Goal: Task Accomplishment & Management: Use online tool/utility

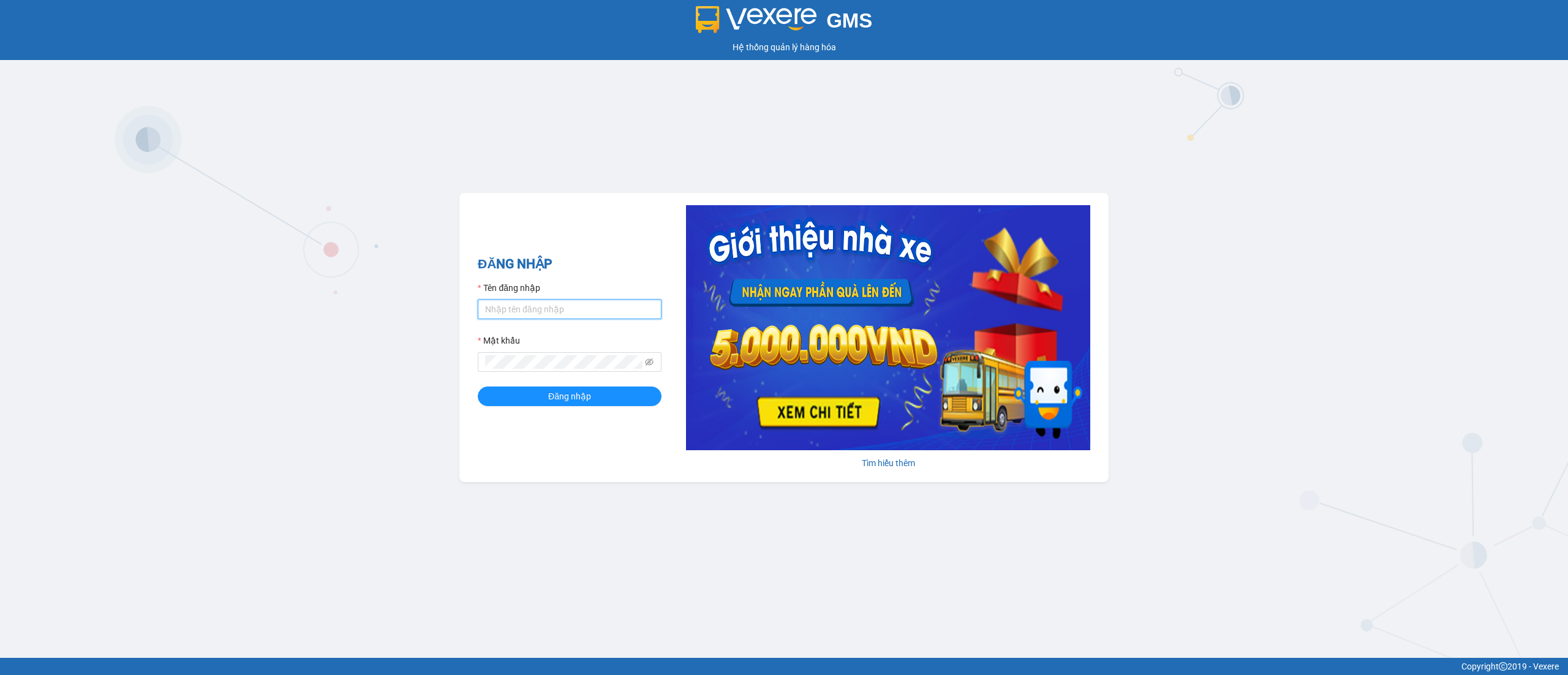
paste input "tramypr.quehuong"
click at [537, 319] on input "Tên đăng nhập" at bounding box center [569, 309] width 184 height 20
type input "tramypr.quehuong"
click at [478, 387] on button "Đăng nhập" at bounding box center [569, 396] width 184 height 20
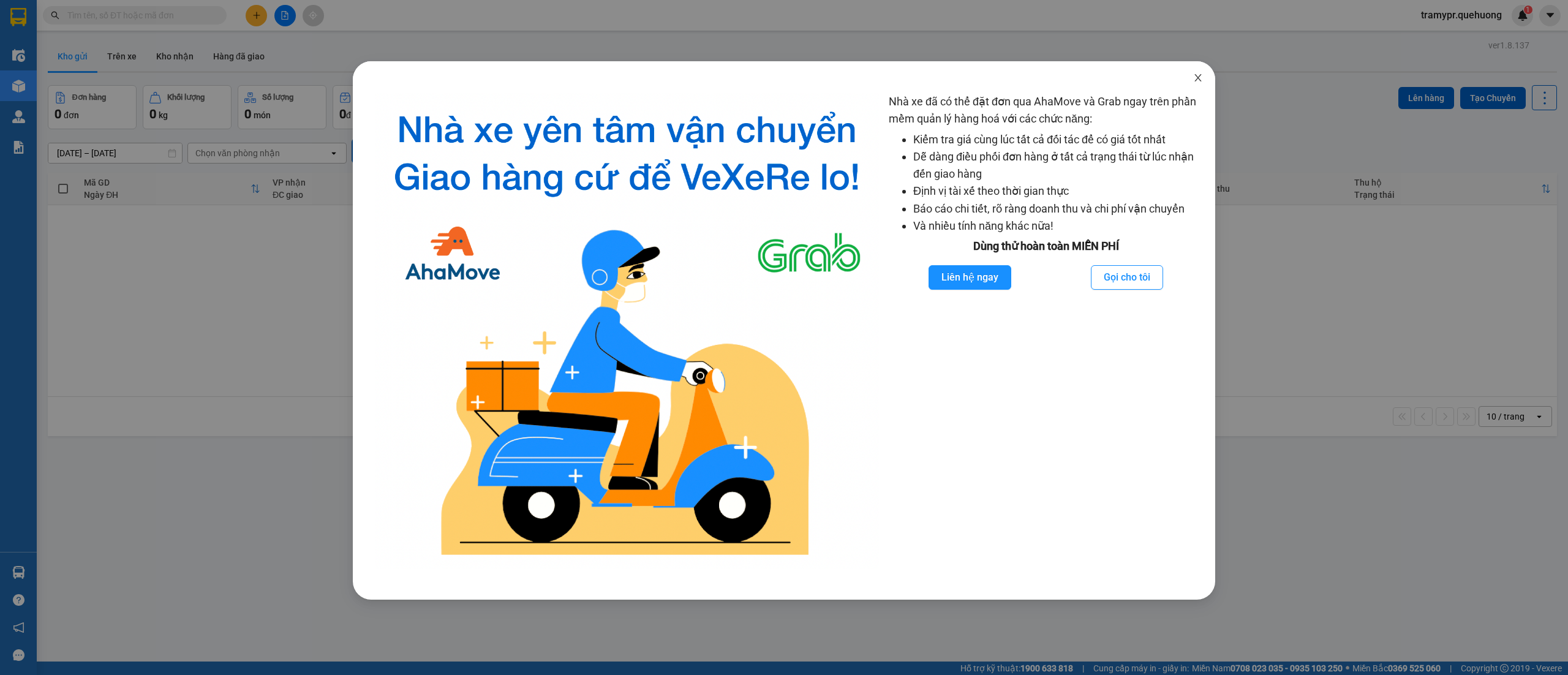
click at [1195, 73] on icon "close" at bounding box center [1198, 78] width 10 height 10
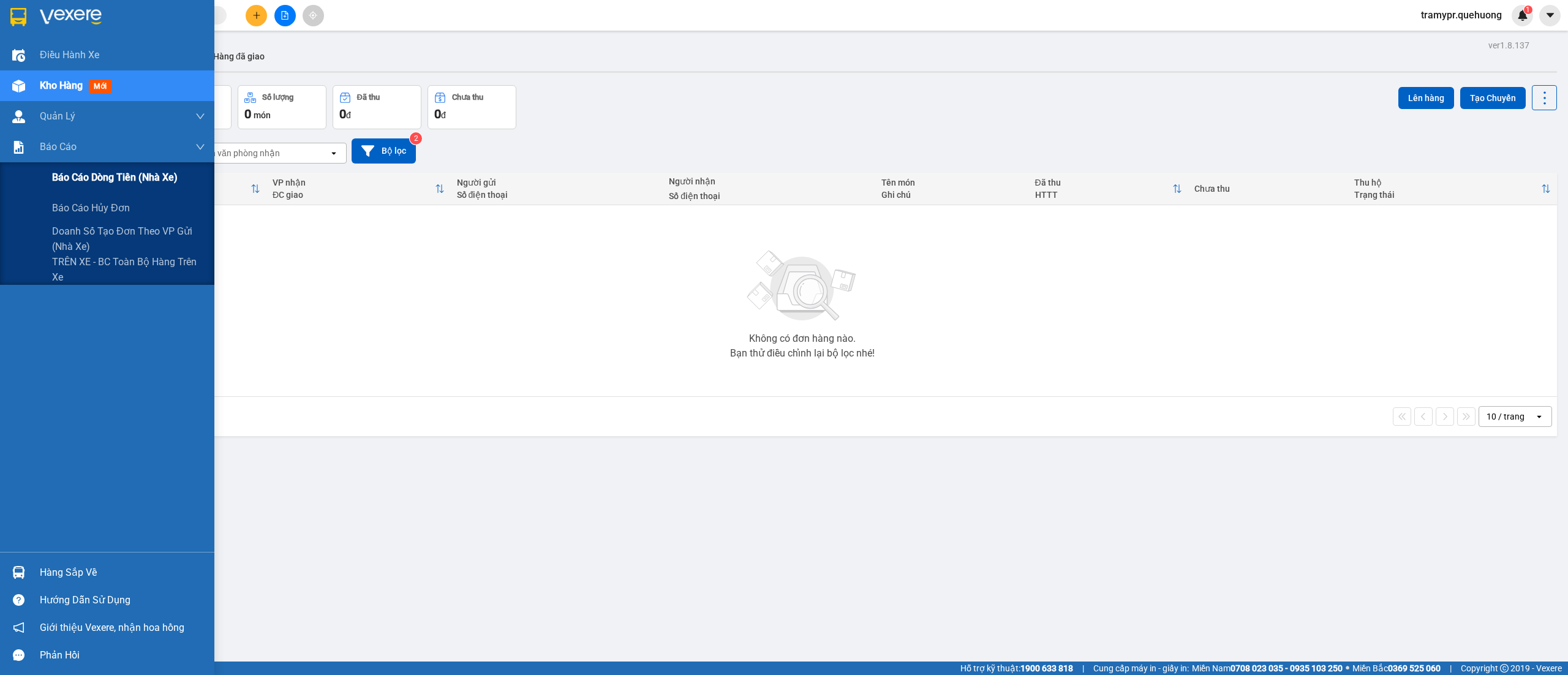
click at [62, 183] on span "Báo cáo dòng tiền (nhà xe)" at bounding box center [115, 177] width 126 height 16
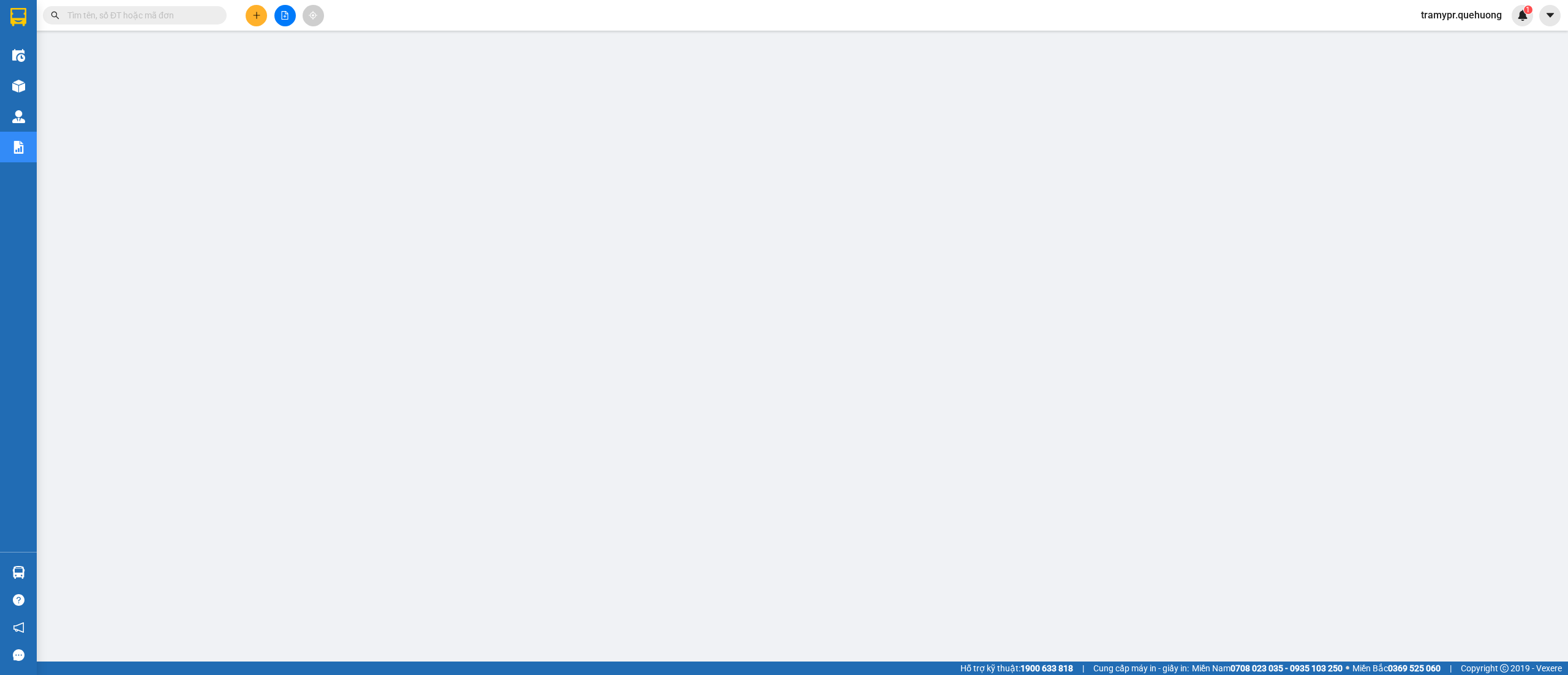
click at [155, 15] on input "text" at bounding box center [140, 16] width 145 height 13
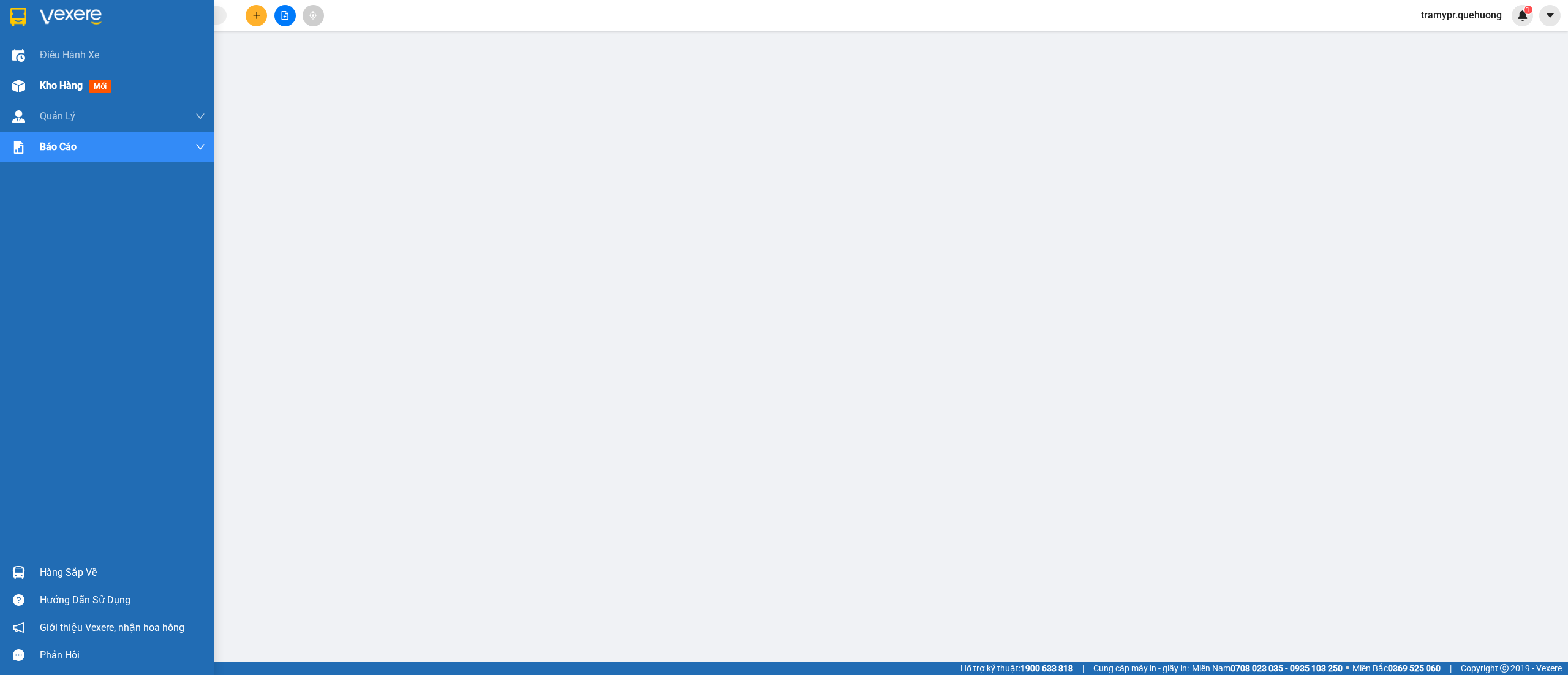
click at [50, 98] on div "Kho hàng mới" at bounding box center [123, 85] width 166 height 30
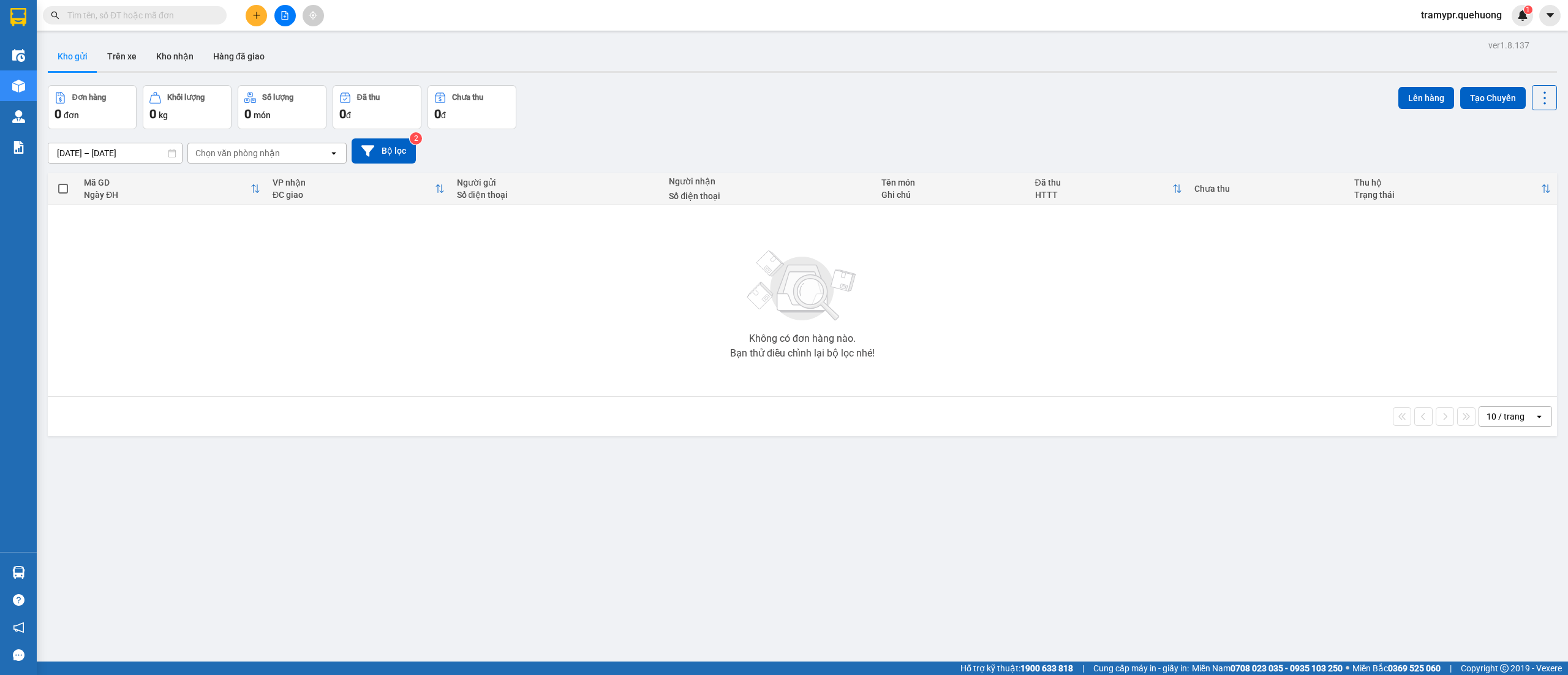
click at [327, 337] on div "Không có đơn hàng nào. Bạn thử điều chỉnh lại bộ lọc nhé!" at bounding box center [802, 301] width 1497 height 184
click at [415, 156] on button "Bộ lọc" at bounding box center [384, 151] width 64 height 25
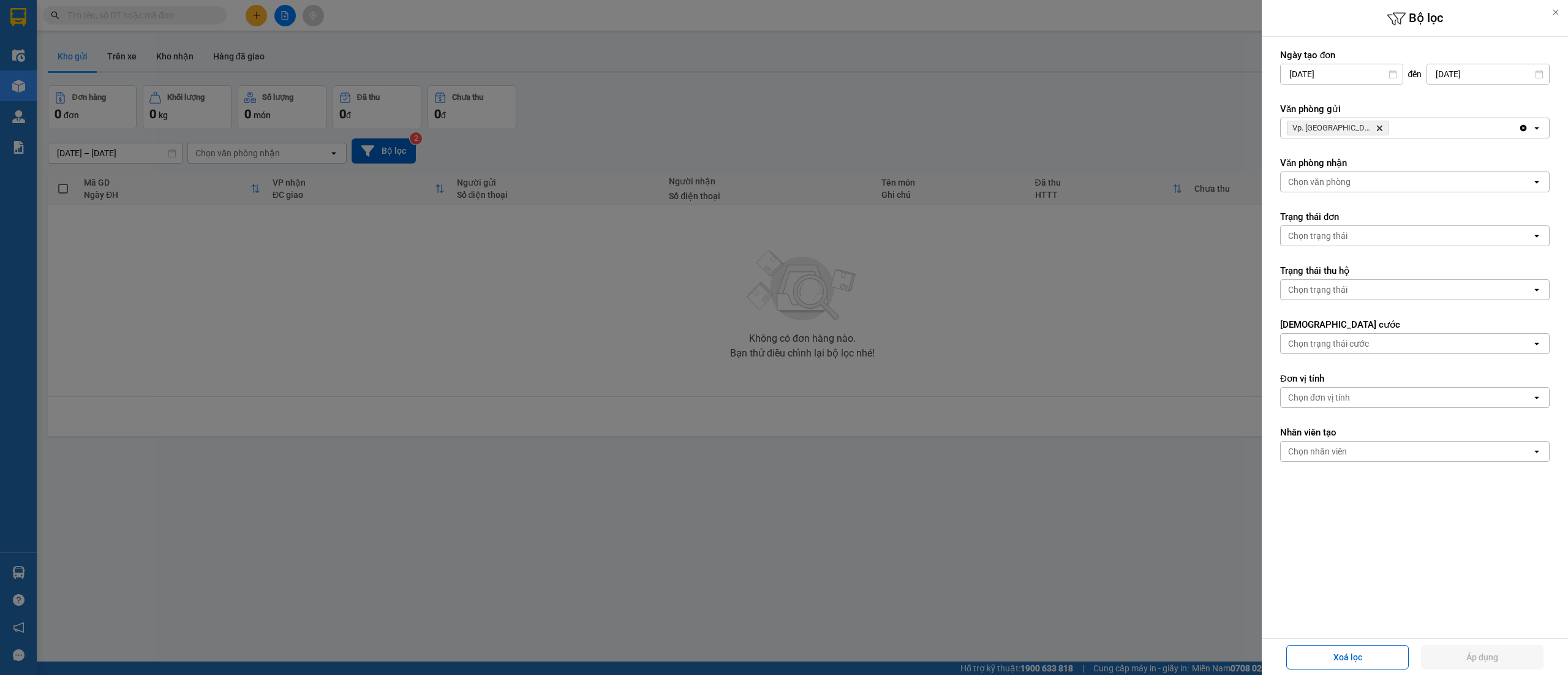
click at [1375, 126] on div "Vp. Đà Lạt Delete" at bounding box center [1399, 128] width 237 height 20
click at [1525, 131] on icon "Clear all" at bounding box center [1523, 128] width 10 height 10
click at [1445, 130] on div "Chọn văn phòng" at bounding box center [1406, 128] width 251 height 20
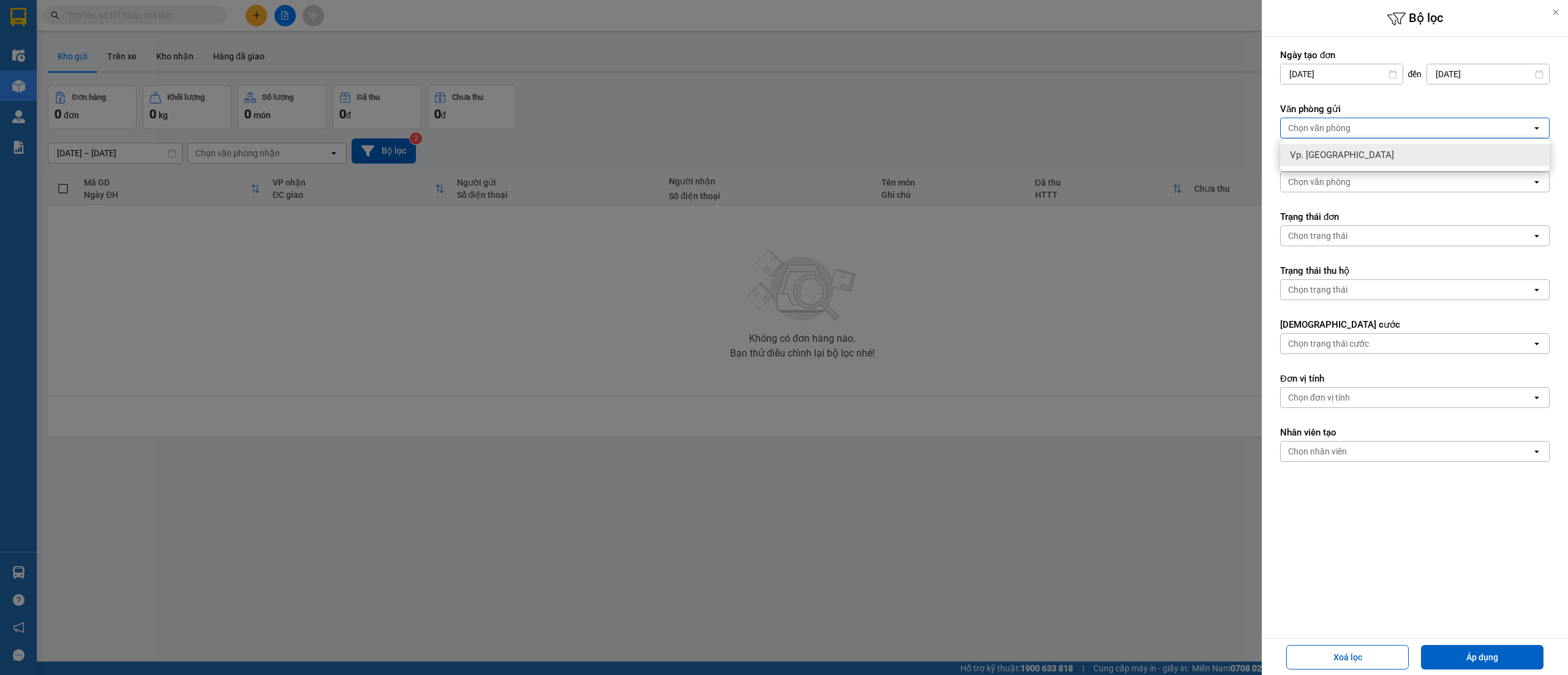
click at [1079, 281] on div at bounding box center [784, 337] width 1568 height 675
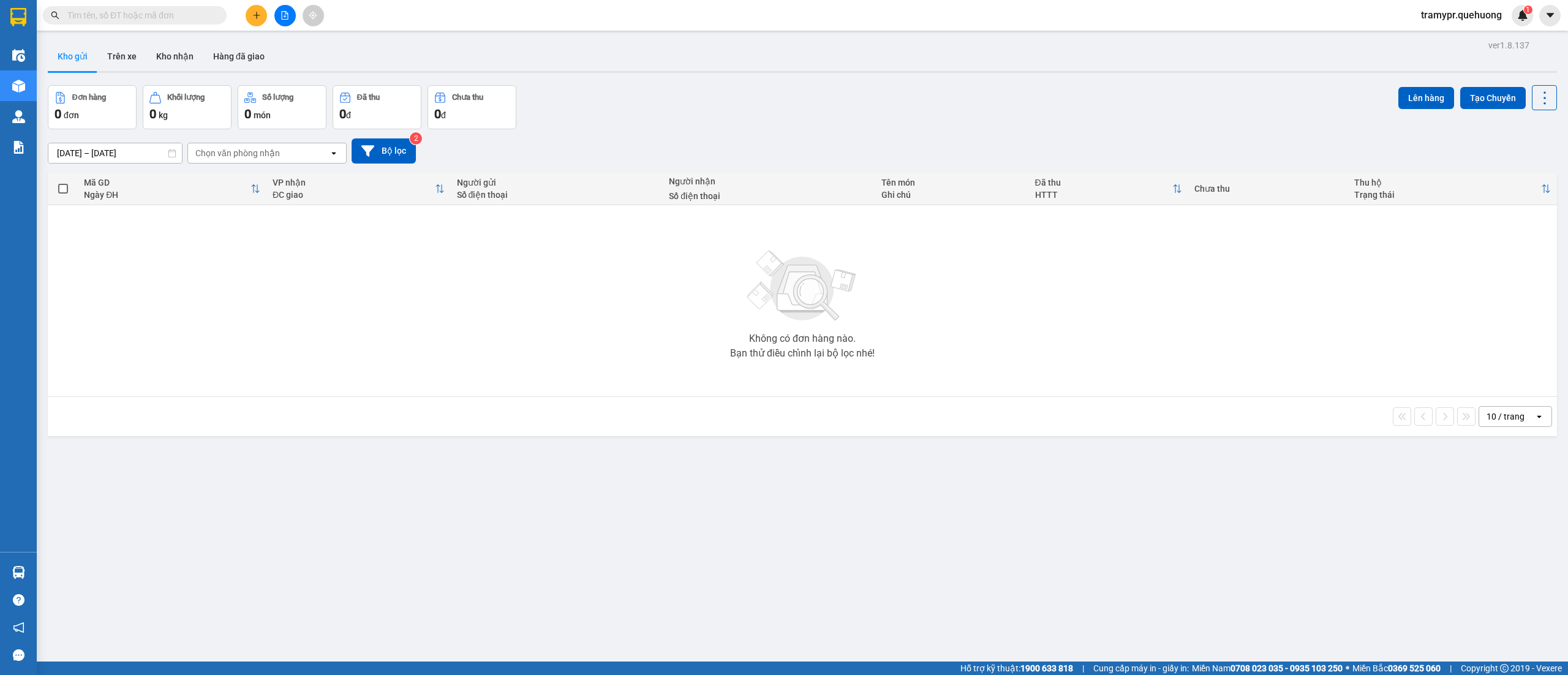
click at [312, 548] on div "ver 1.8.137 Kho gửi Trên xe Kho nhận Hàng đã giao Đơn hàng 0 đơn Khối lượng 0 k…" at bounding box center [802, 374] width 1519 height 675
click at [237, 149] on div "Chọn văn phòng nhận" at bounding box center [237, 153] width 84 height 13
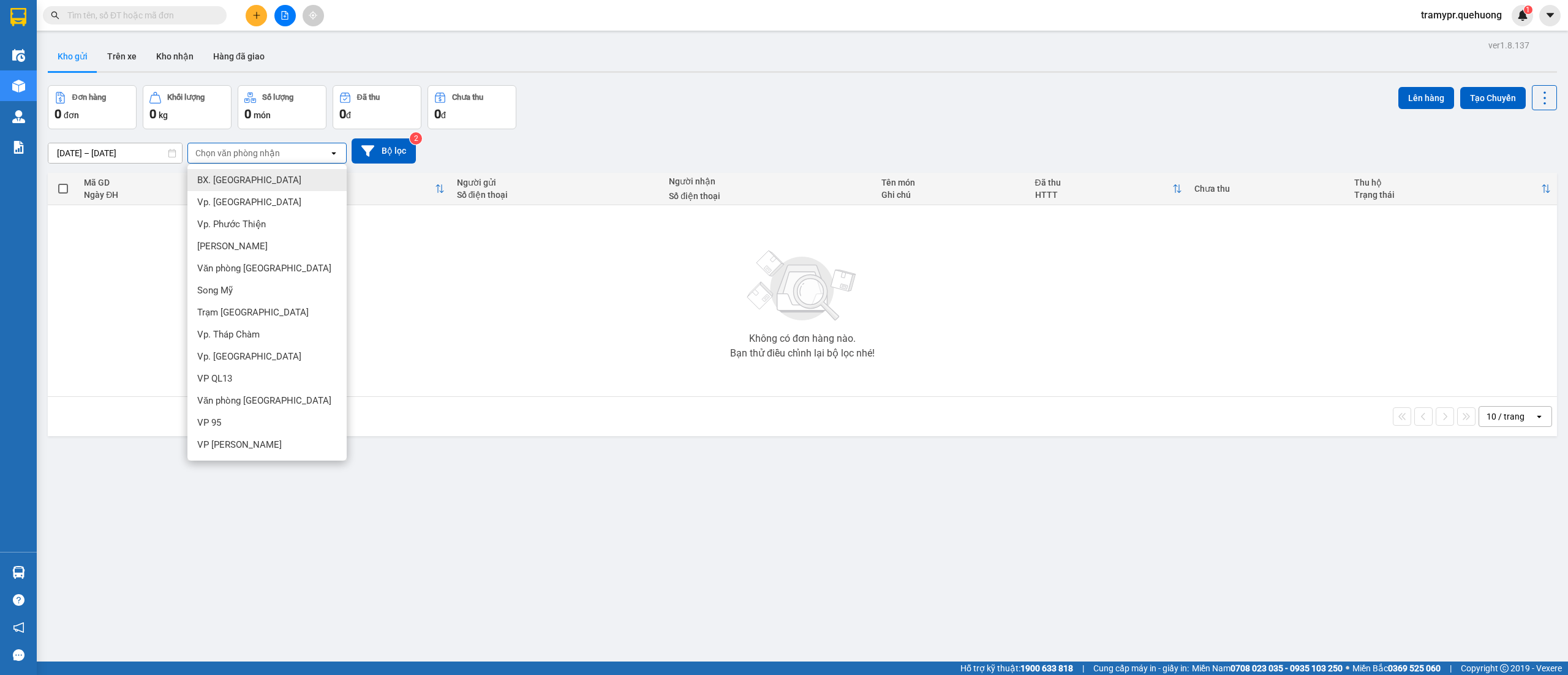
click at [687, 123] on div "Đơn hàng 0 đơn Khối lượng 0 kg Số lượng 0 món Đã thu 0 đ Chưa thu 0 đ Lên hàng …" at bounding box center [802, 107] width 1509 height 44
